Goal: Task Accomplishment & Management: Complete application form

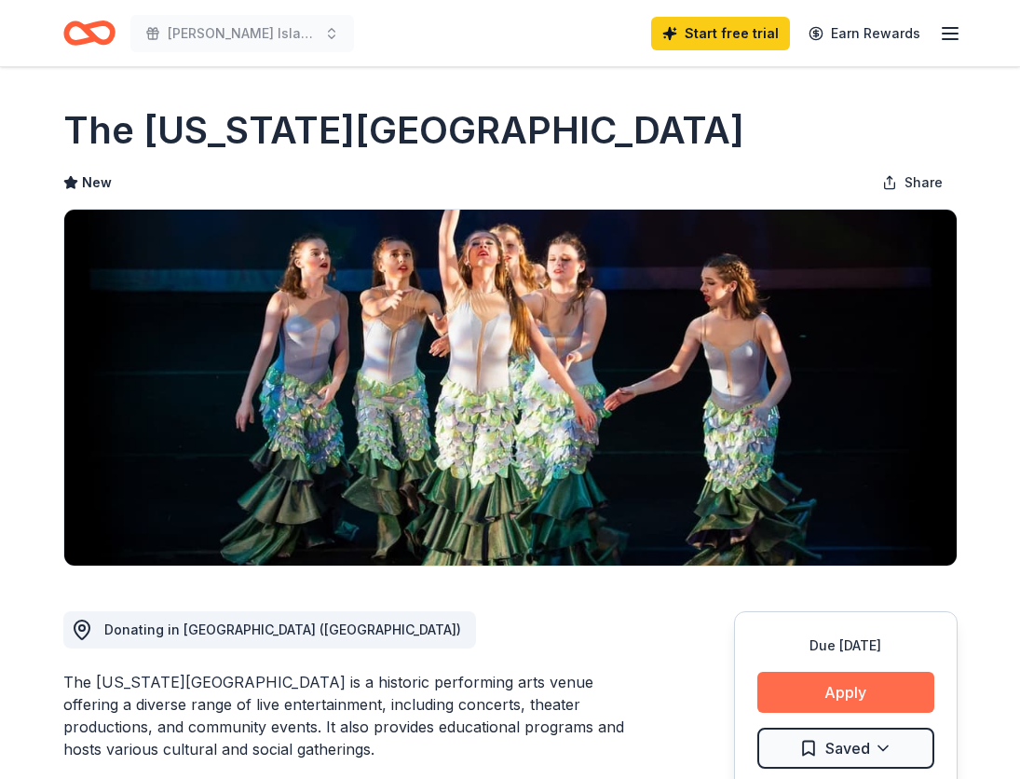
click at [839, 686] on button "Apply" at bounding box center [845, 692] width 177 height 41
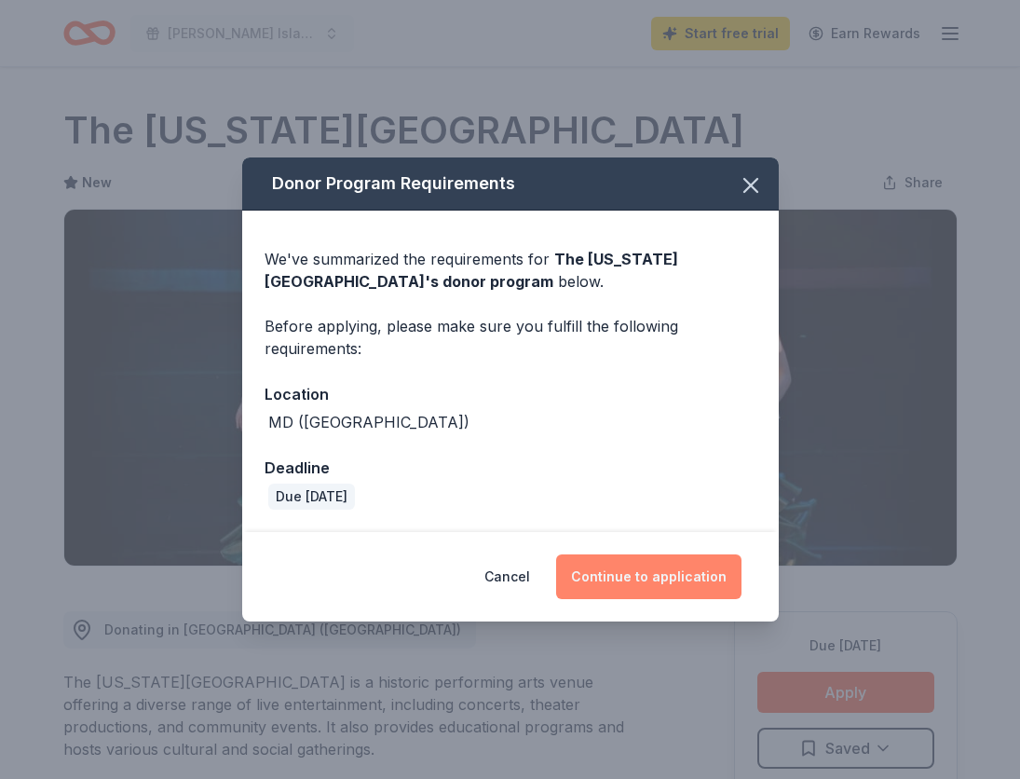
click at [629, 578] on button "Continue to application" at bounding box center [648, 576] width 185 height 45
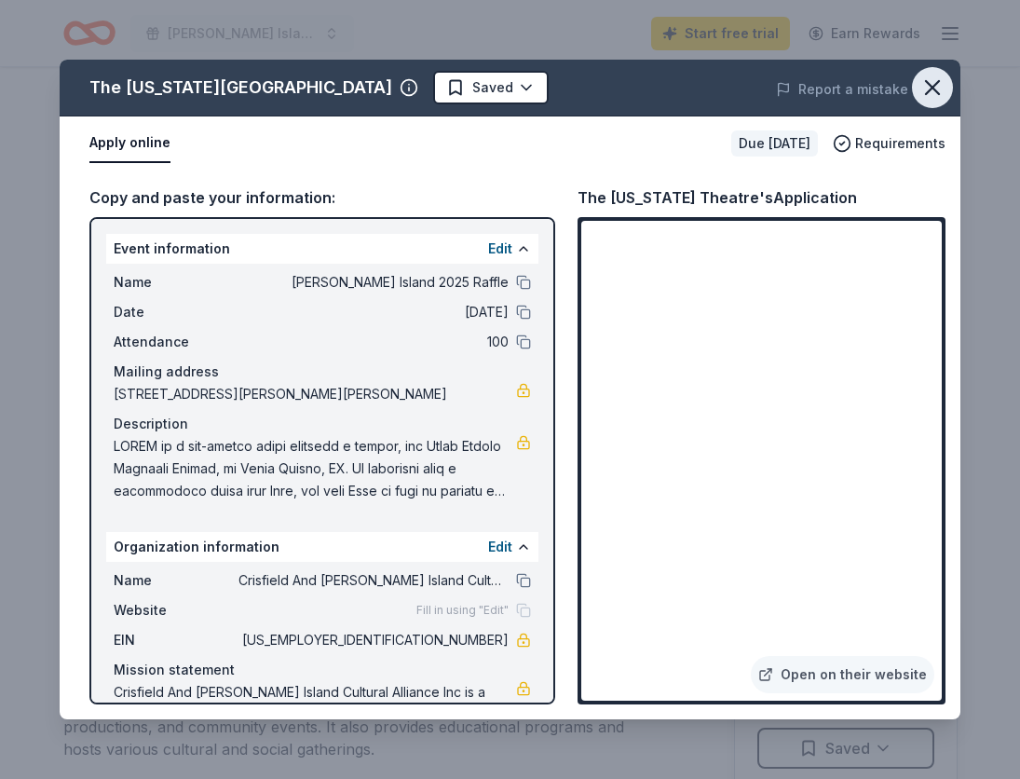
click at [937, 86] on icon "button" at bounding box center [932, 88] width 26 height 26
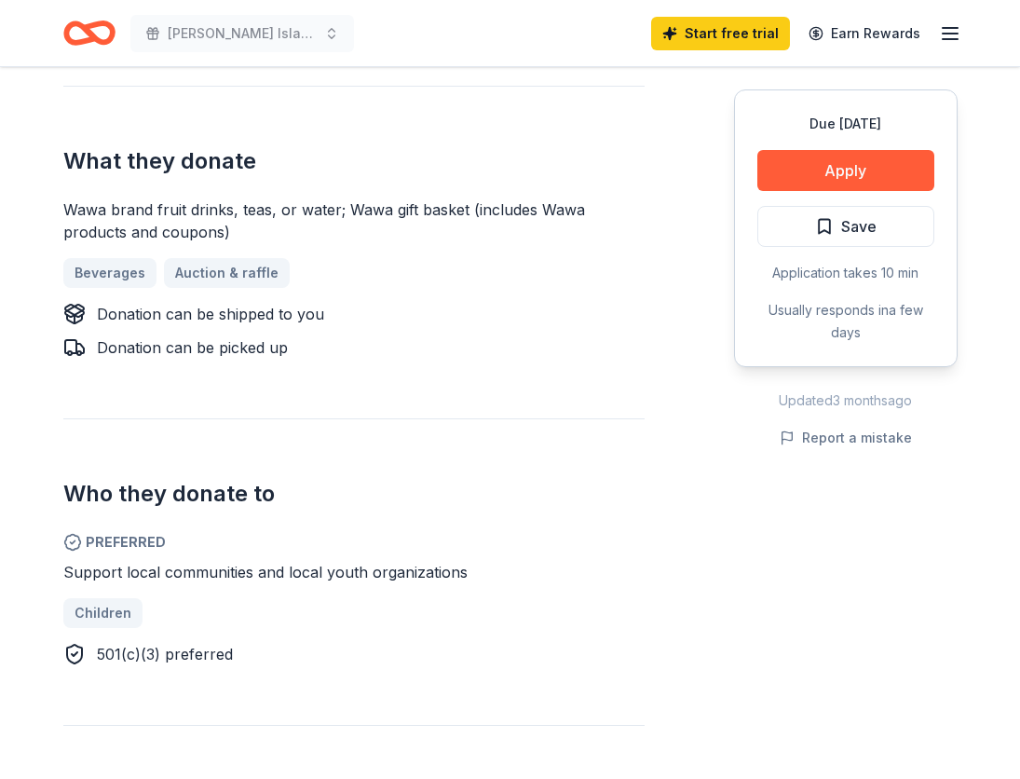
scroll to position [790, 0]
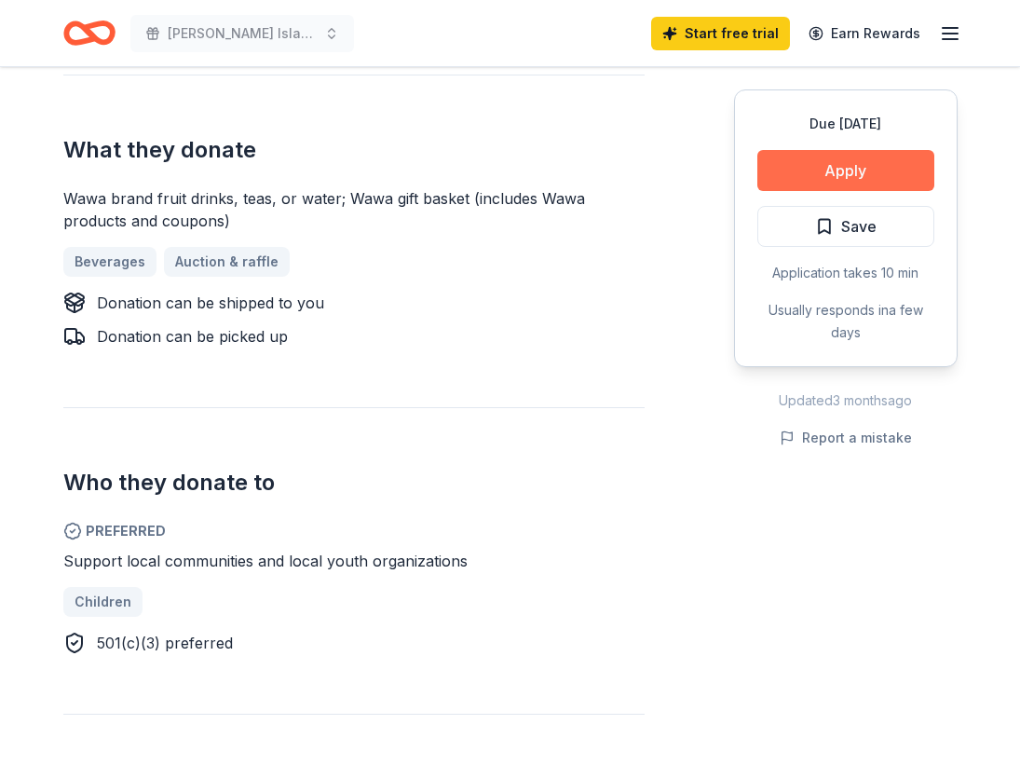
click at [866, 170] on button "Apply" at bounding box center [845, 170] width 177 height 41
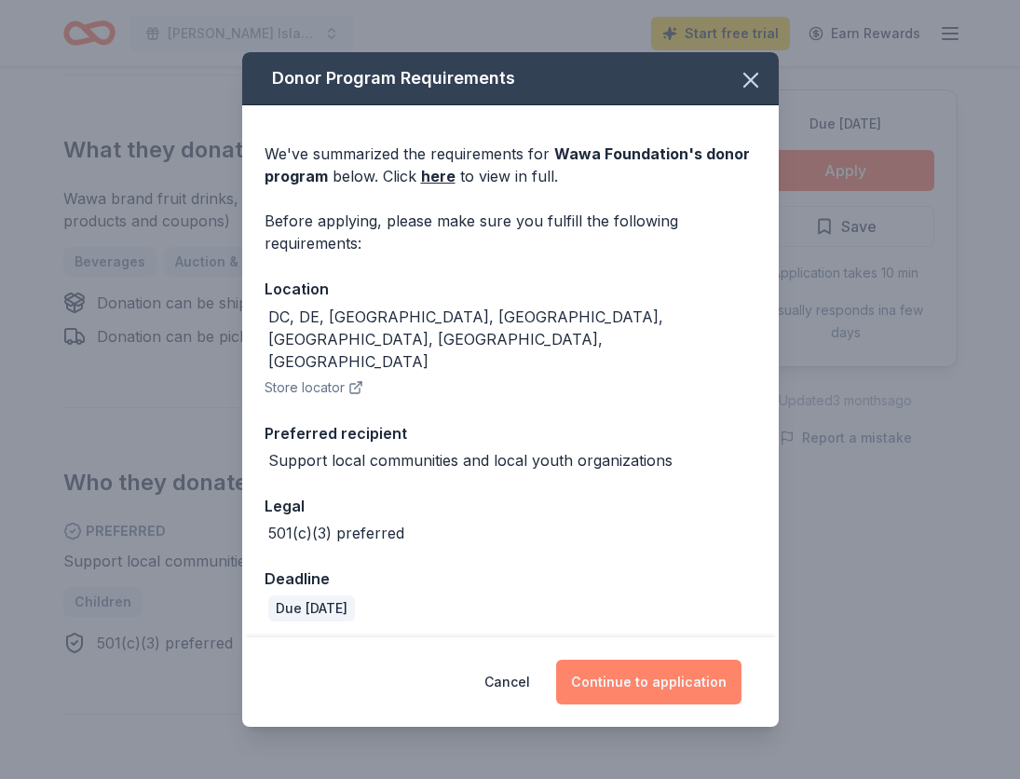
click at [657, 660] on button "Continue to application" at bounding box center [648, 682] width 185 height 45
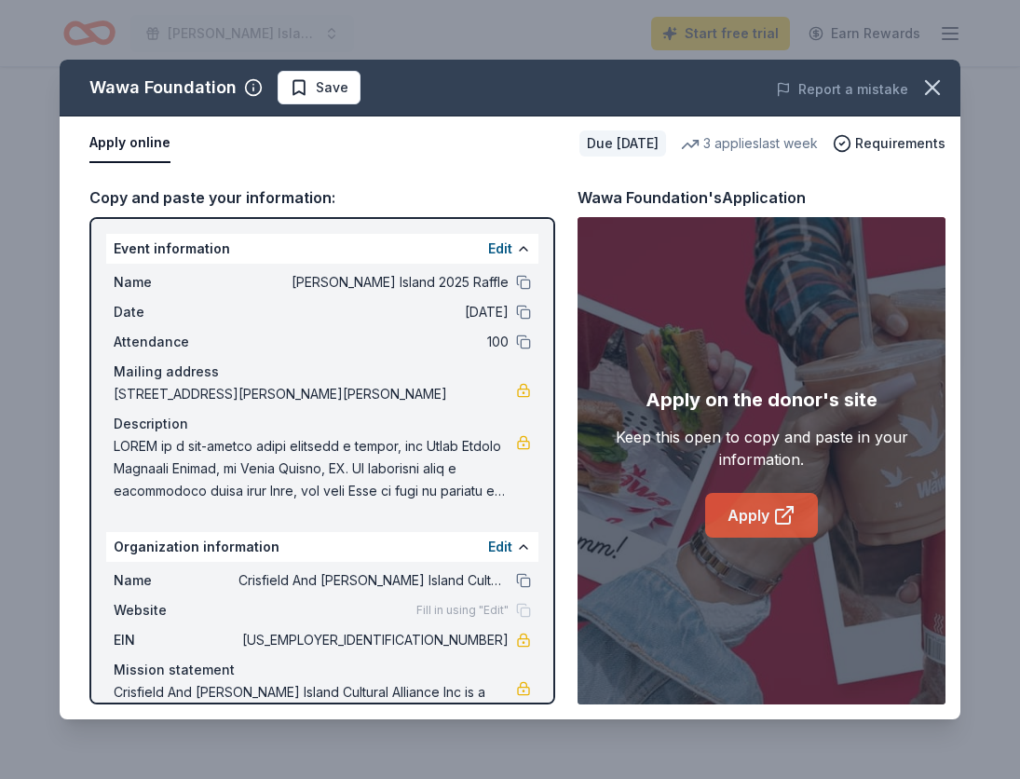
click at [744, 525] on link "Apply" at bounding box center [761, 515] width 113 height 45
click at [763, 524] on link "Apply" at bounding box center [761, 515] width 113 height 45
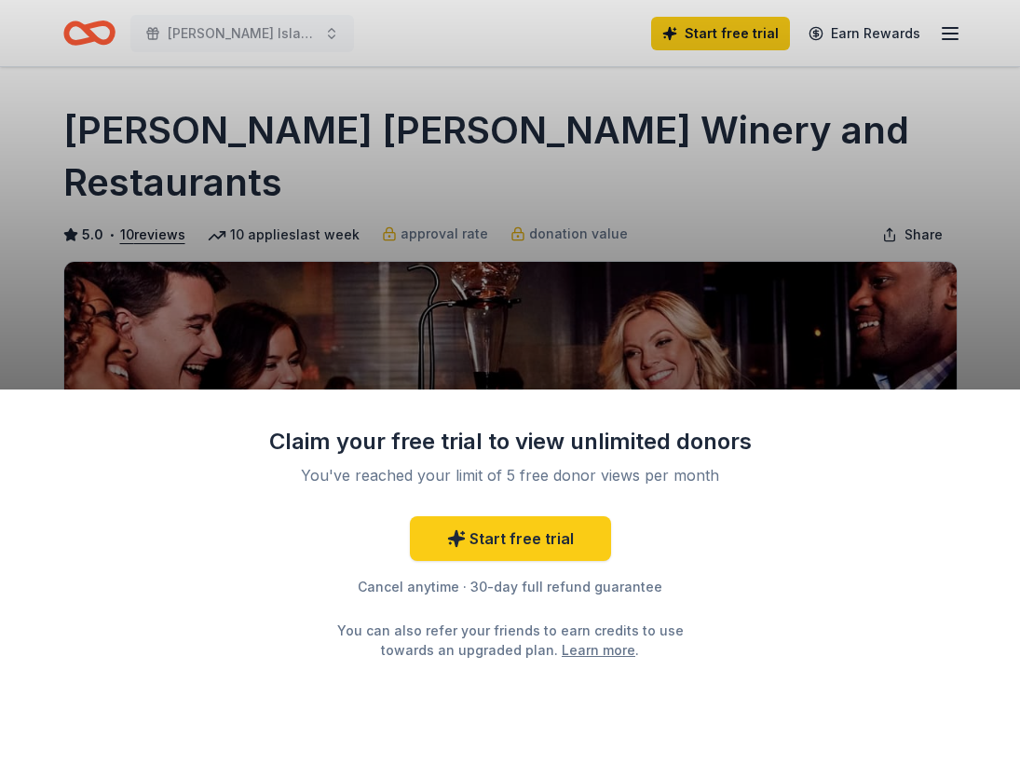
scroll to position [415, 0]
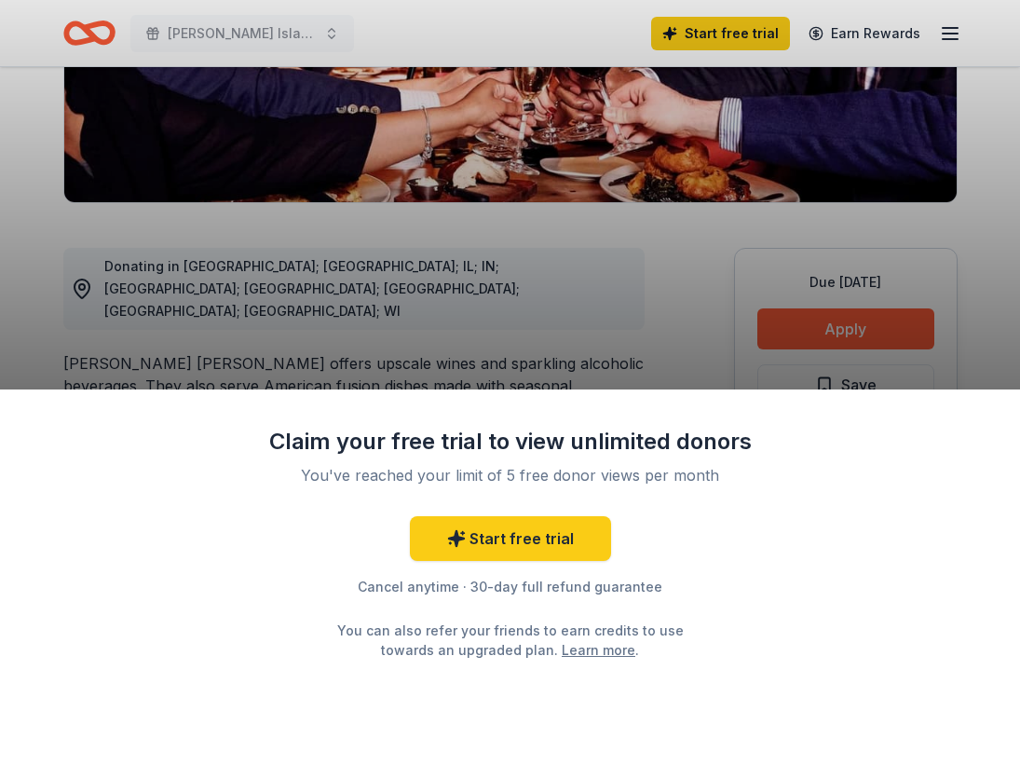
click at [497, 313] on div "Claim your free trial to view unlimited donors You've reached your limit of 5 f…" at bounding box center [510, 389] width 1020 height 779
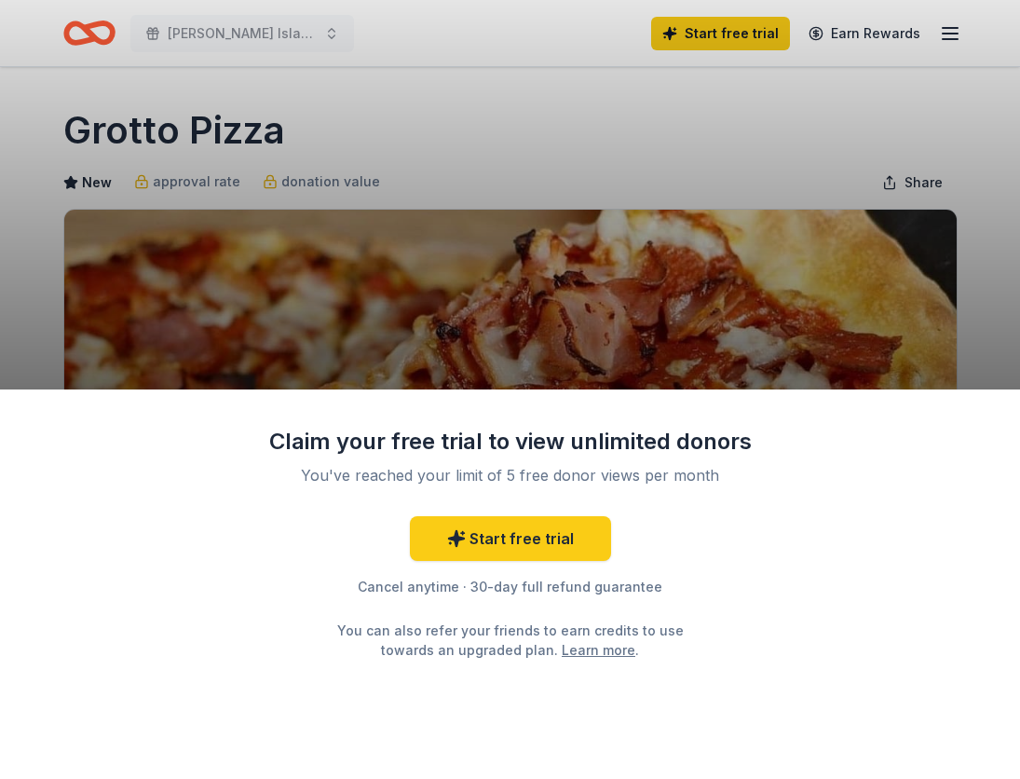
click at [754, 283] on div "Claim your free trial to view unlimited donors You've reached your limit of 5 f…" at bounding box center [510, 389] width 1020 height 779
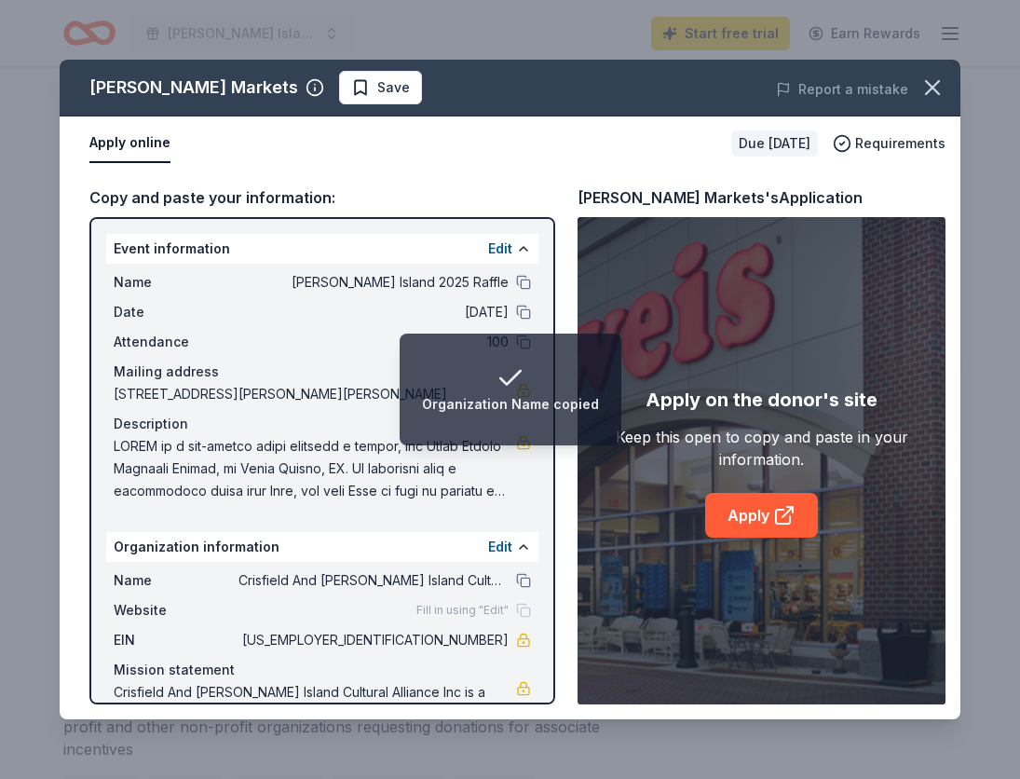
scroll to position [837, 0]
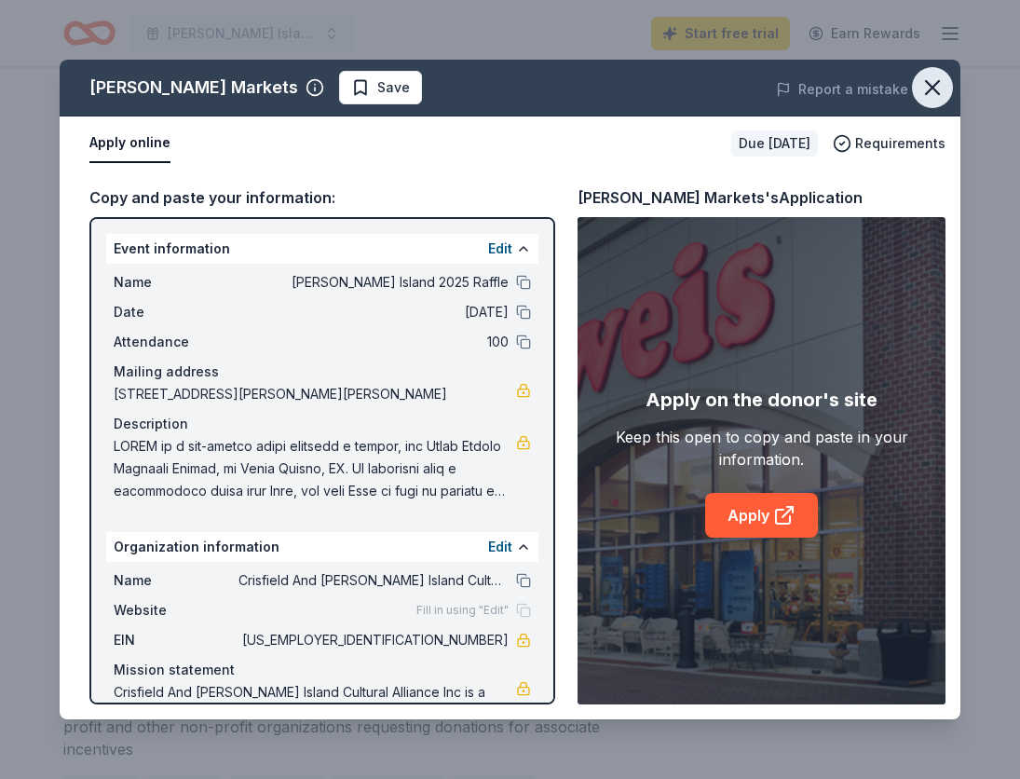
click at [938, 84] on icon "button" at bounding box center [932, 88] width 26 height 26
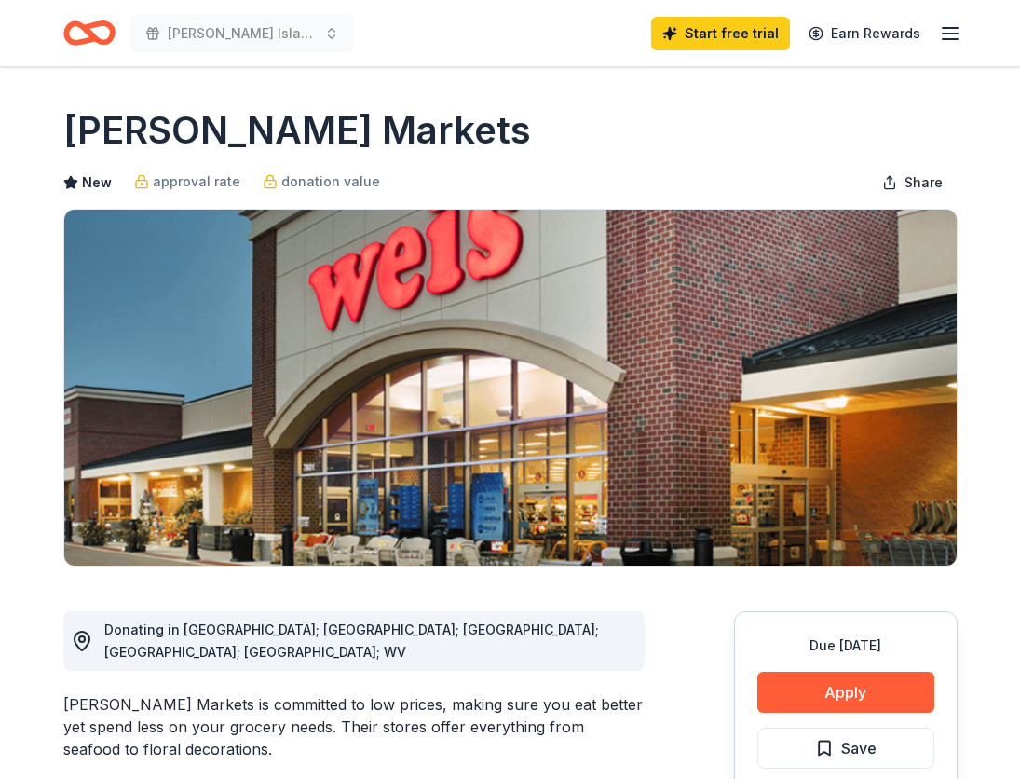
scroll to position [0, 0]
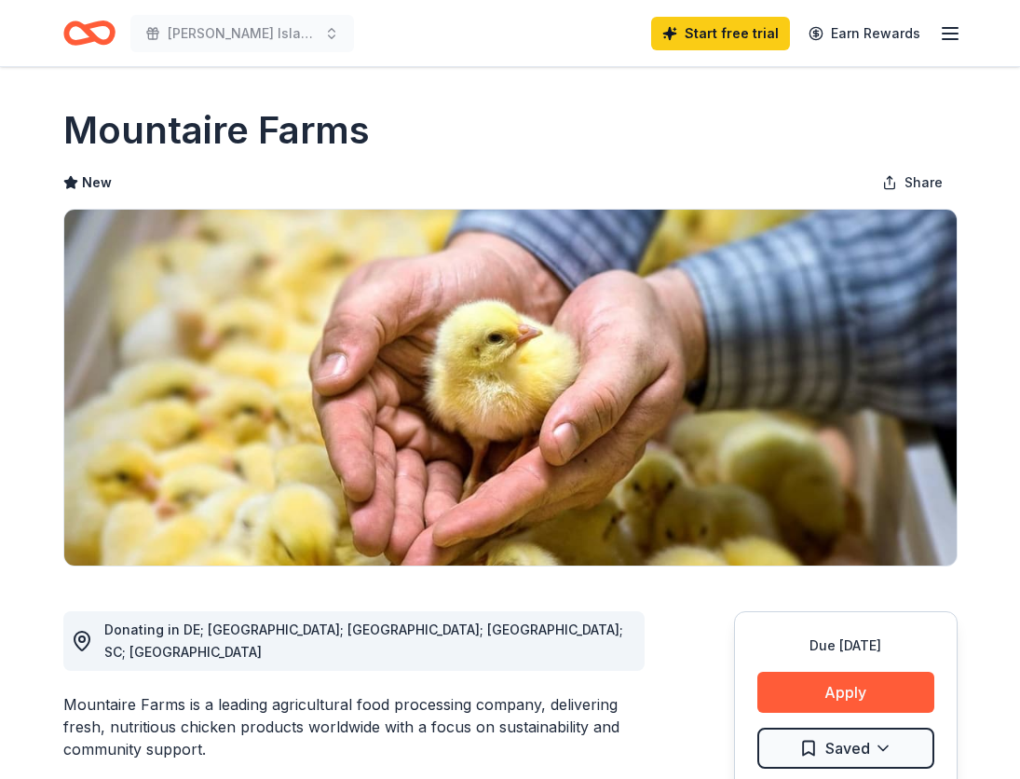
click at [802, 700] on div "Claim your free trial to view unlimited donors You've reached your limit of 5 f…" at bounding box center [510, 583] width 1020 height 389
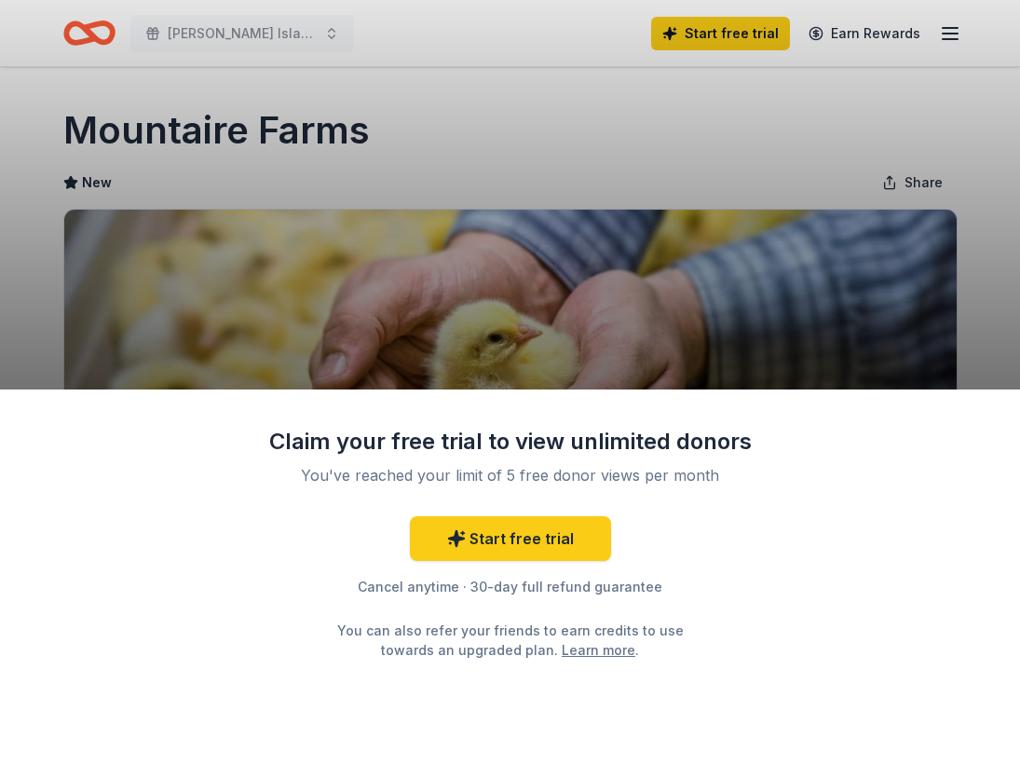
click at [872, 222] on div "Claim your free trial to view unlimited donors You've reached your limit of 5 f…" at bounding box center [510, 389] width 1020 height 779
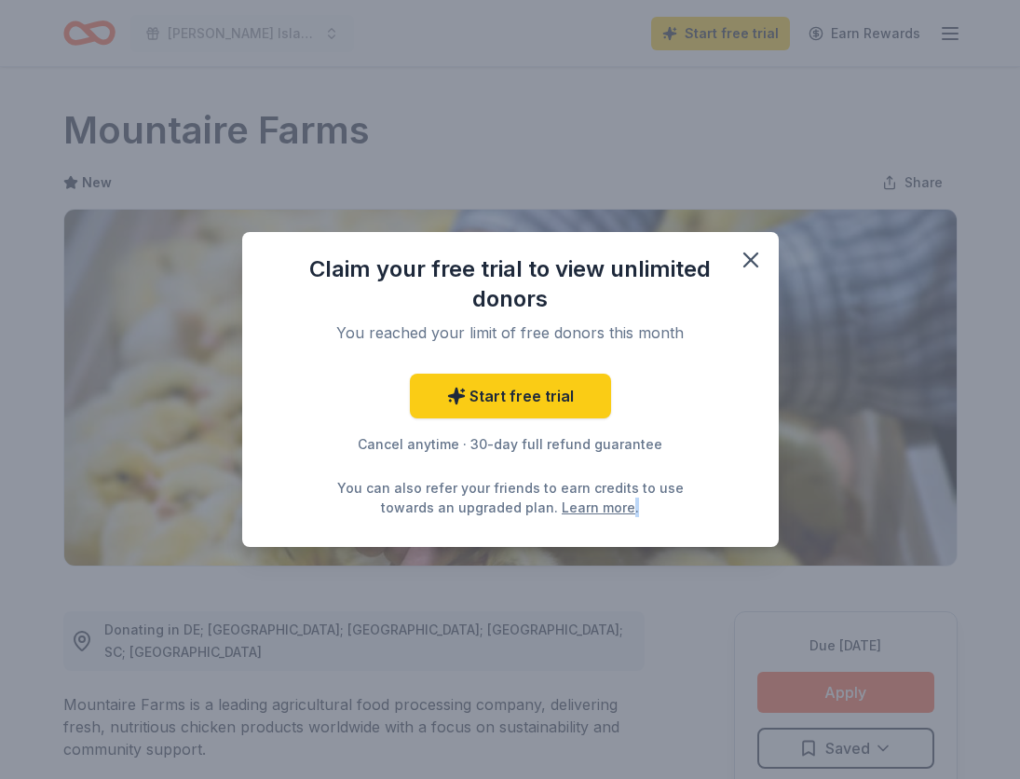
click at [816, 696] on div "Claim your free trial to view unlimited donors You reached your limit of free d…" at bounding box center [510, 389] width 1020 height 779
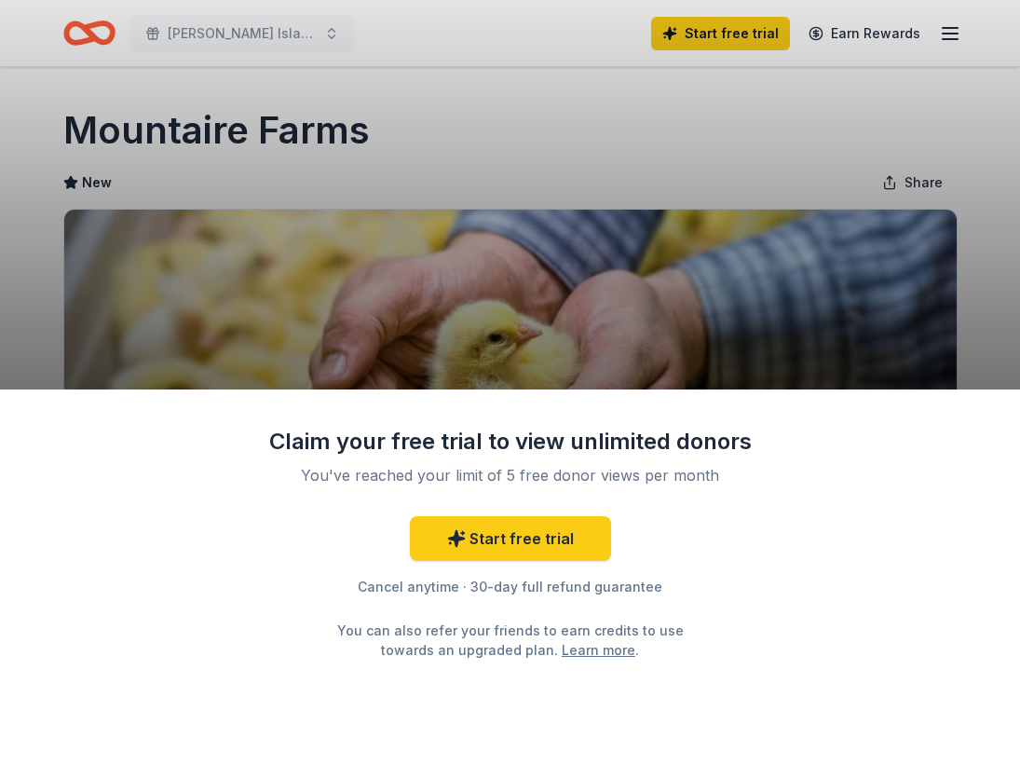
click at [816, 696] on div "Claim your free trial to view unlimited donors You've reached your limit of 5 f…" at bounding box center [510, 583] width 1020 height 389
click at [824, 265] on div "Claim your free trial to view unlimited donors You've reached your limit of 5 f…" at bounding box center [510, 389] width 1020 height 779
click at [755, 152] on div "Claim your free trial to view unlimited donors You've reached your limit of 5 f…" at bounding box center [510, 389] width 1020 height 779
click at [615, 249] on div "Claim your free trial to view unlimited donors You've reached your limit of 5 f…" at bounding box center [510, 389] width 1020 height 779
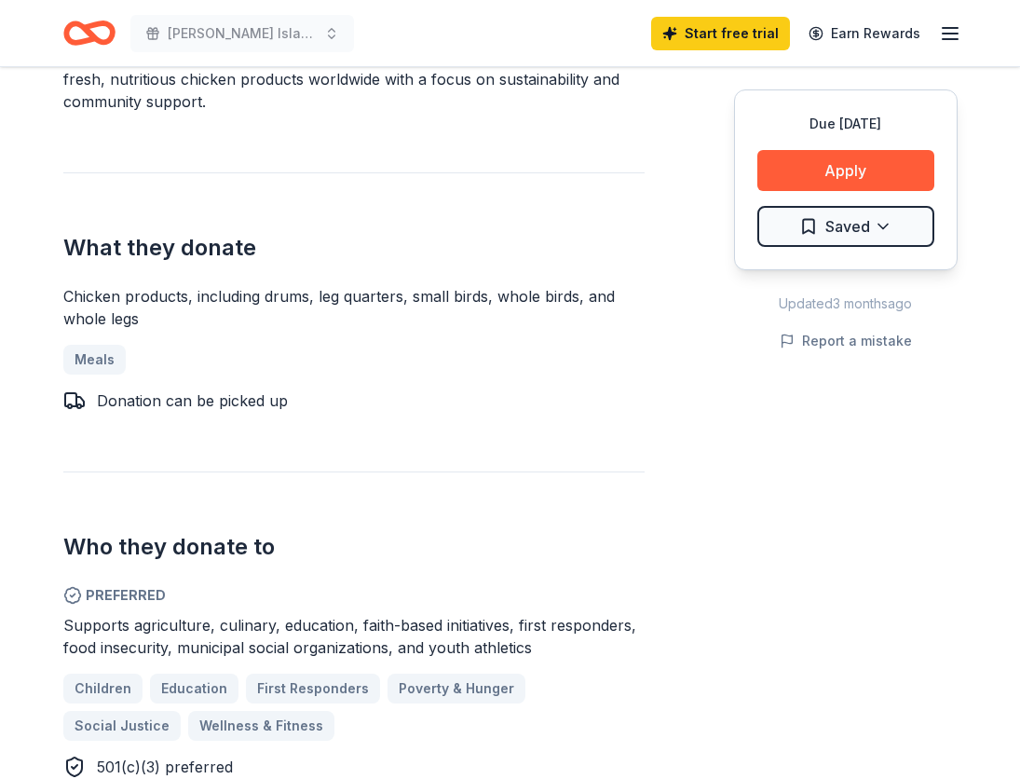
scroll to position [742, 0]
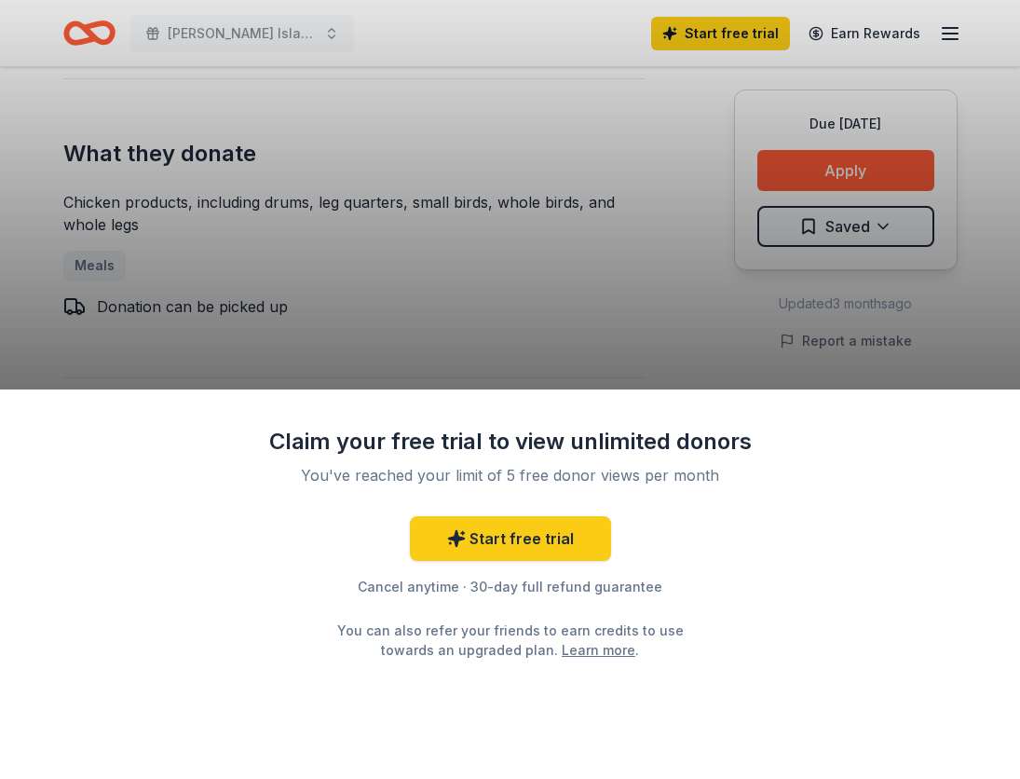
click at [88, 241] on div "Claim your free trial to view unlimited donors You've reached your limit of 5 f…" at bounding box center [510, 389] width 1020 height 779
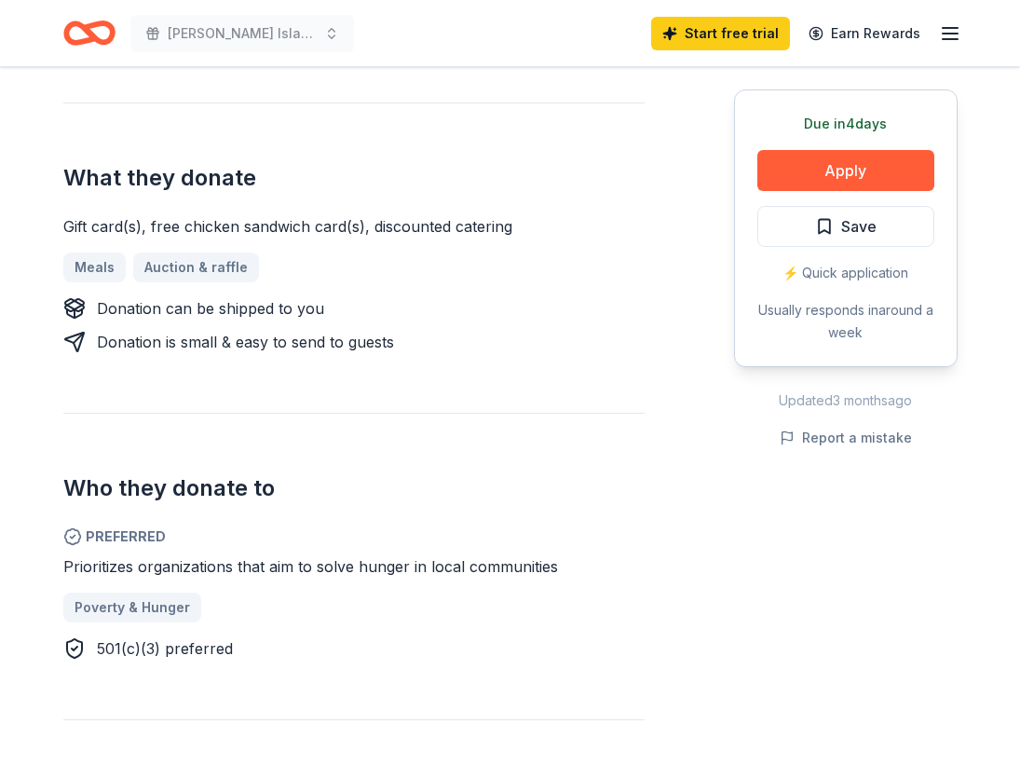
scroll to position [681, 0]
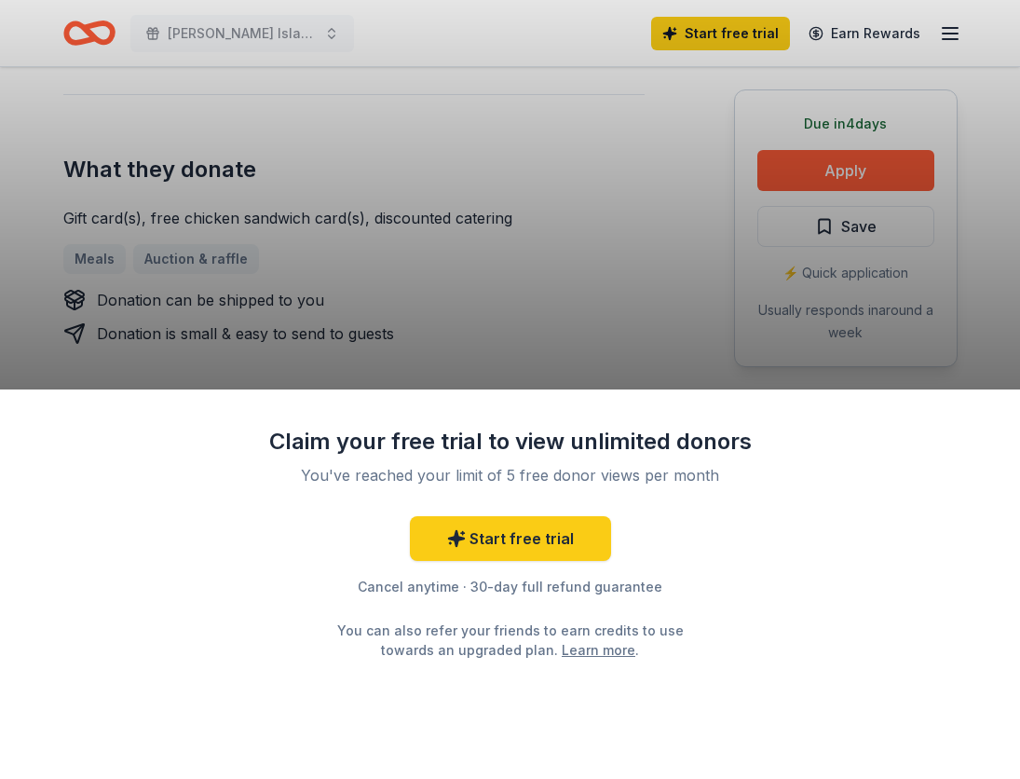
click at [508, 268] on div "Claim your free trial to view unlimited donors You've reached your limit of 5 f…" at bounding box center [510, 389] width 1020 height 779
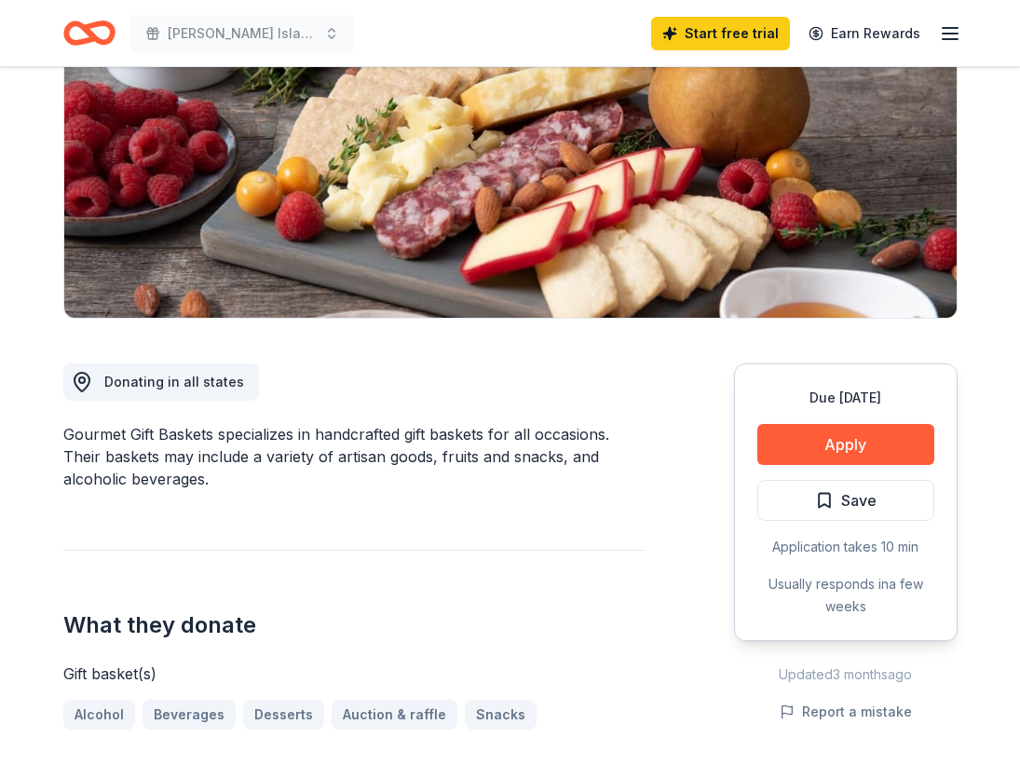
scroll to position [261, 0]
